Goal: Task Accomplishment & Management: Use online tool/utility

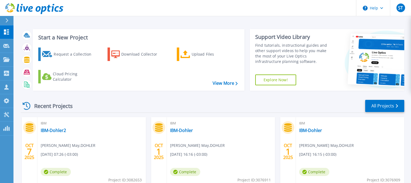
scroll to position [58, 0]
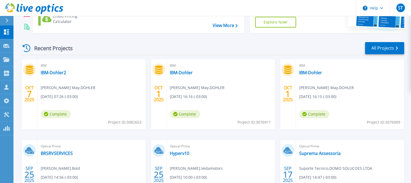
click at [9, 21] on div at bounding box center [9, 20] width 9 height 9
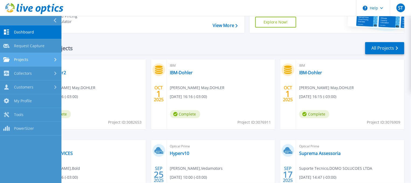
click at [27, 59] on span "Projects" at bounding box center [21, 59] width 14 height 5
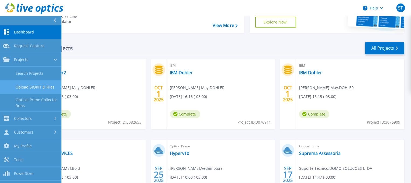
click at [40, 86] on link "Upload SIOKIT & Files" at bounding box center [30, 87] width 61 height 14
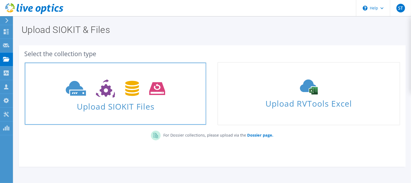
click at [132, 98] on span at bounding box center [115, 88] width 181 height 23
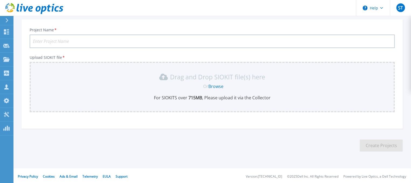
scroll to position [31, 0]
click at [81, 39] on input "Project Name *" at bounding box center [212, 40] width 365 height 13
type input "Fueltech HyperV"
click at [315, 154] on section "Upload SIOKIT You may upload multiple SIOKIT files at the same time. All the Op…" at bounding box center [211, 74] width 397 height 178
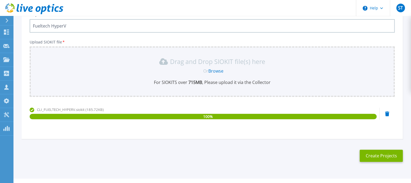
scroll to position [56, 0]
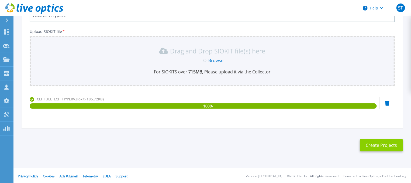
click at [393, 147] on button "Create Projects" at bounding box center [381, 145] width 43 height 12
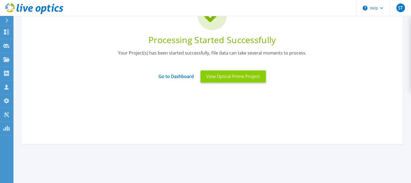
click at [214, 75] on button "View Optical Prime Project" at bounding box center [232, 76] width 65 height 12
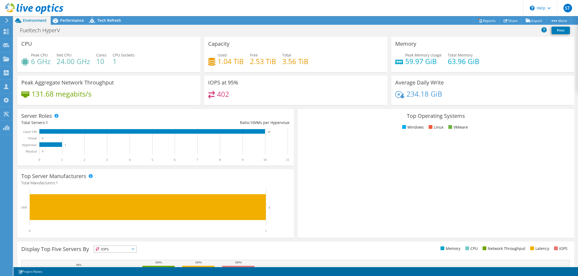
click at [340, 110] on div "Top Operating Systems Windows Linux VMware" at bounding box center [435, 173] width 276 height 129
click at [2, 16] on div at bounding box center [31, 9] width 63 height 18
click at [5, 20] on icon at bounding box center [7, 20] width 4 height 5
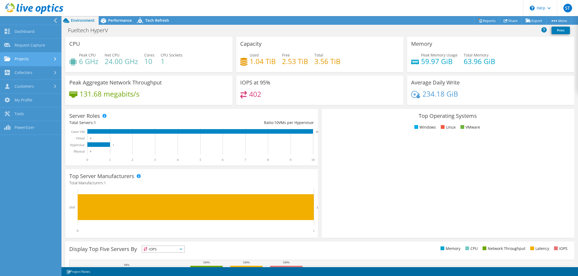
click at [34, 61] on link "Projects" at bounding box center [30, 60] width 61 height 14
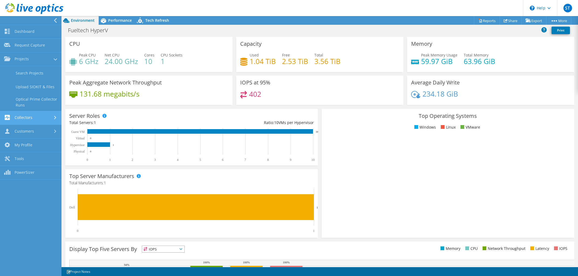
click at [47, 119] on link "Collectors" at bounding box center [30, 118] width 61 height 14
click at [34, 65] on link "Projects" at bounding box center [30, 60] width 61 height 14
click at [33, 63] on link "Projects" at bounding box center [30, 60] width 61 height 14
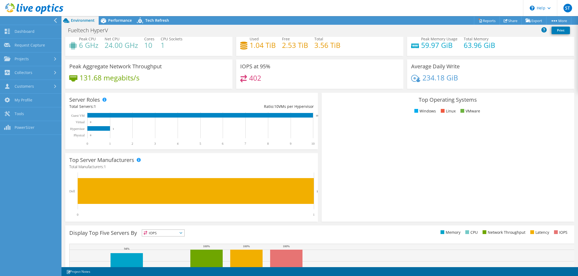
scroll to position [25, 0]
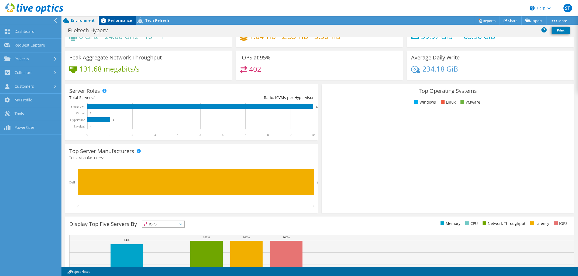
click at [108, 23] on div "Performance" at bounding box center [117, 20] width 37 height 9
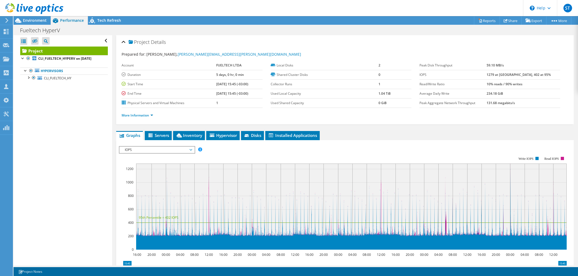
scroll to position [0, 0]
click at [146, 115] on link "More Information" at bounding box center [138, 115] width 32 height 5
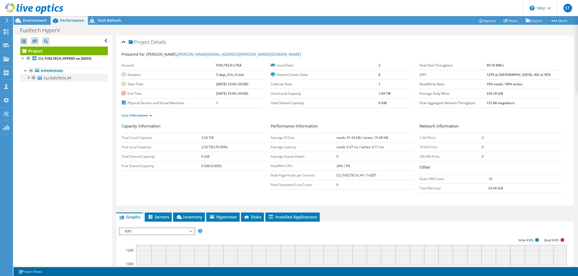
click at [28, 77] on div at bounding box center [28, 77] width 5 height 5
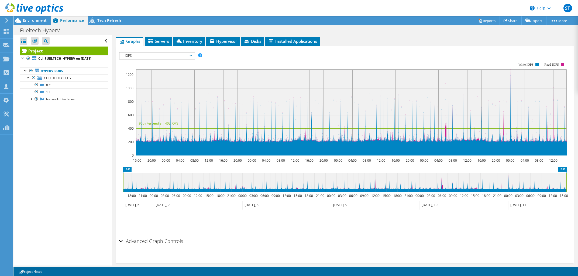
scroll to position [177, 0]
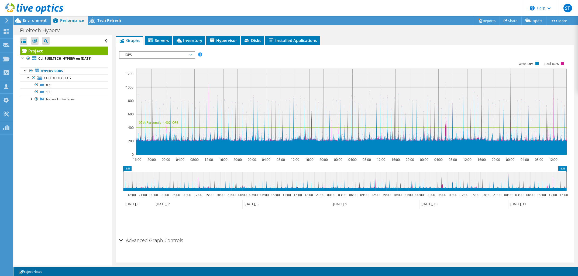
click at [178, 55] on span "IOPS" at bounding box center [156, 55] width 69 height 6
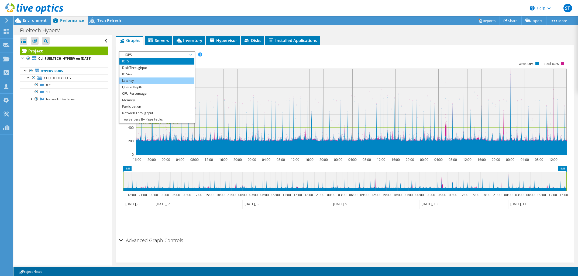
click at [149, 79] on li "Latency" at bounding box center [156, 81] width 75 height 6
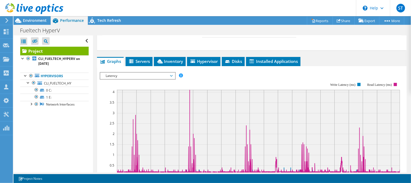
scroll to position [183, 0]
